Goal: Information Seeking & Learning: Check status

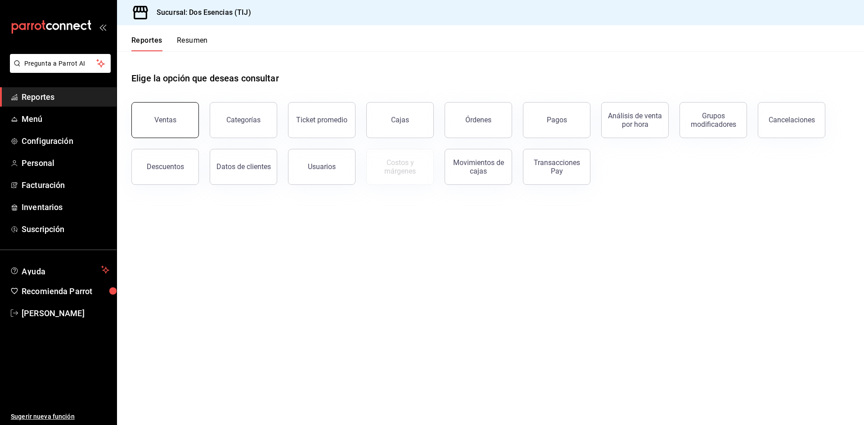
click at [182, 117] on button "Ventas" at bounding box center [164, 120] width 67 height 36
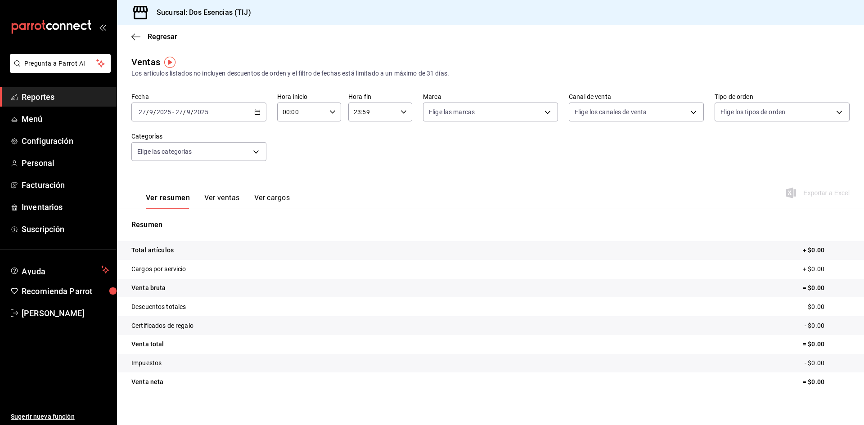
click at [258, 112] on \(Stroke\) "button" at bounding box center [257, 112] width 5 height 5
click at [163, 157] on span "Ayer" at bounding box center [174, 159] width 70 height 9
click at [67, 94] on span "Reportes" at bounding box center [66, 97] width 88 height 12
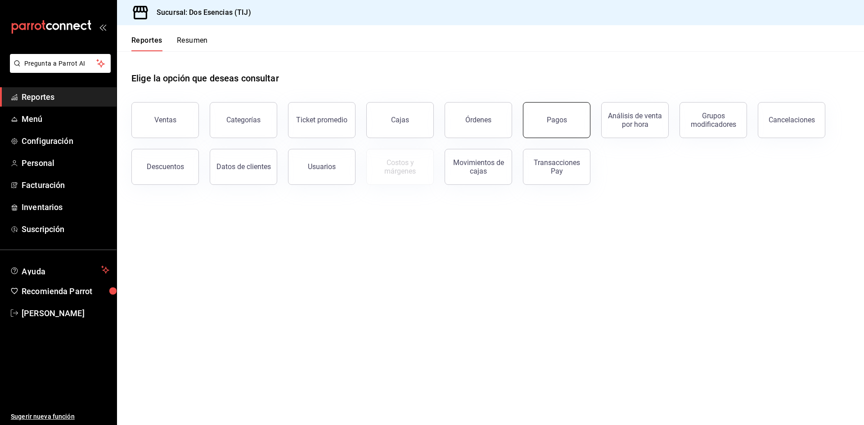
click at [574, 126] on button "Pagos" at bounding box center [556, 120] width 67 height 36
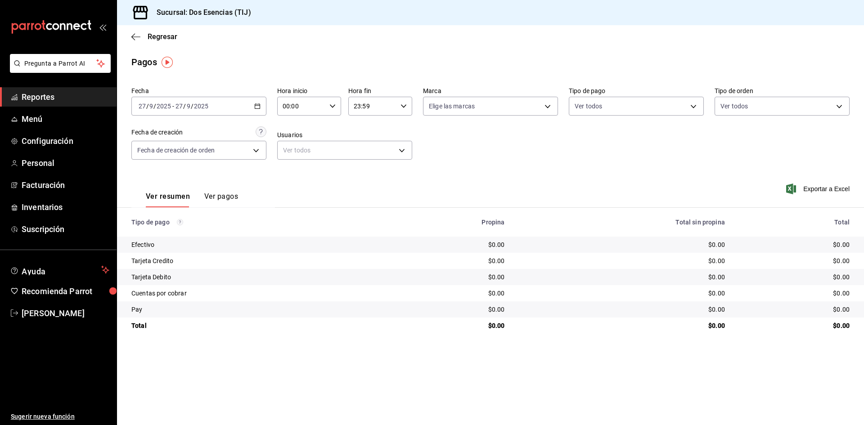
click at [256, 105] on icon "button" at bounding box center [257, 106] width 6 height 6
click at [150, 236] on span "Rango de fechas" at bounding box center [174, 234] width 70 height 9
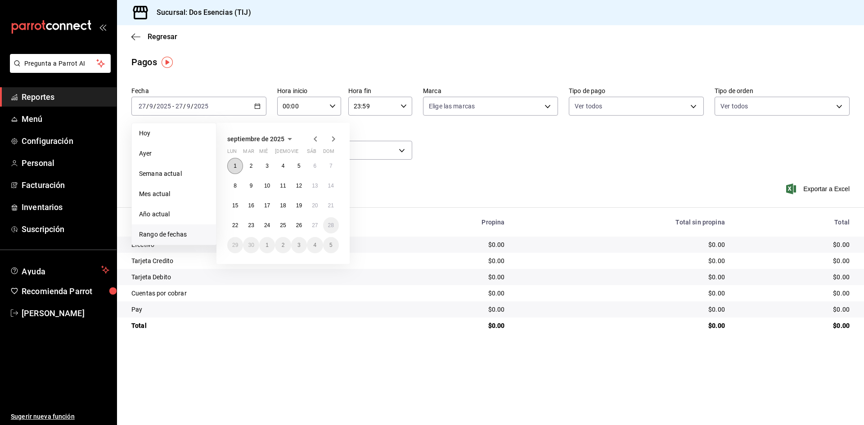
click at [236, 165] on abbr "1" at bounding box center [235, 166] width 3 height 6
click at [302, 227] on abbr "26" at bounding box center [299, 225] width 6 height 6
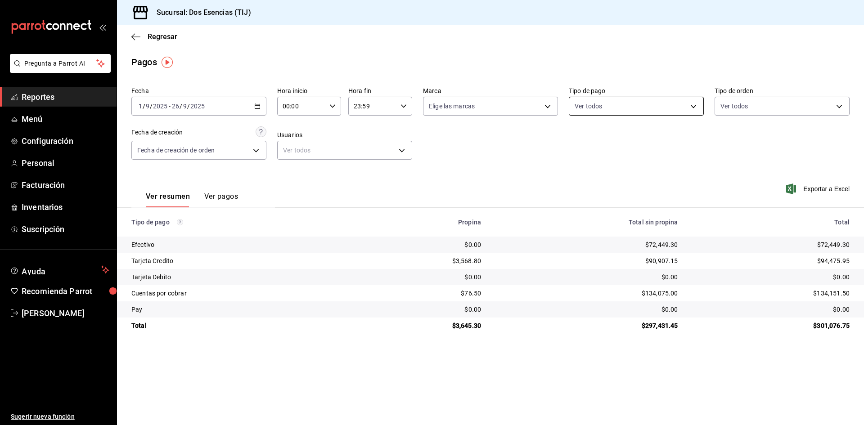
click at [688, 106] on body "Pregunta a Parrot AI Reportes Menú Configuración Personal Facturación Inventari…" at bounding box center [432, 212] width 864 height 425
click at [615, 232] on span "Cuentas por cobrar" at bounding box center [646, 231] width 106 height 9
type input "c1c61171-ae55-4a6a-89a2-12bf6e047121"
checkbox input "true"
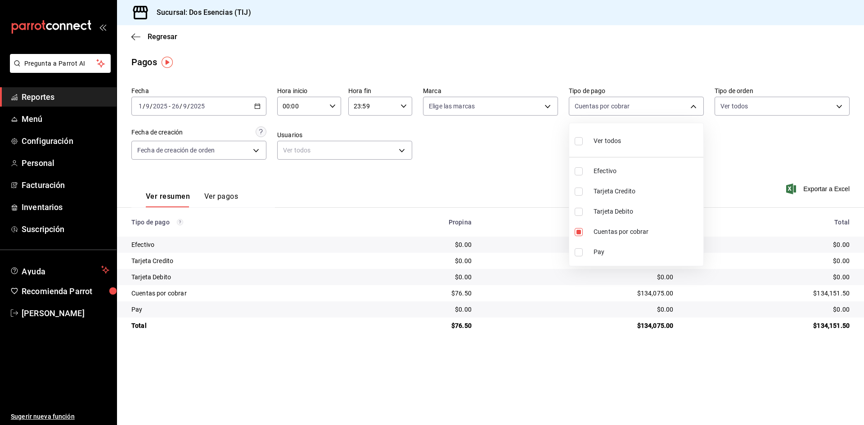
click at [404, 148] on div at bounding box center [432, 212] width 864 height 425
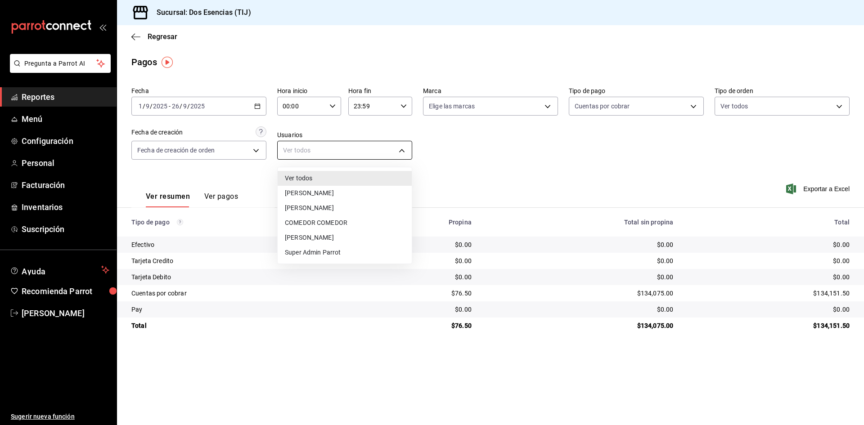
click at [403, 148] on body "Pregunta a Parrot AI Reportes Menú Configuración Personal Facturación Inventari…" at bounding box center [432, 212] width 864 height 425
click at [253, 150] on div at bounding box center [432, 212] width 864 height 425
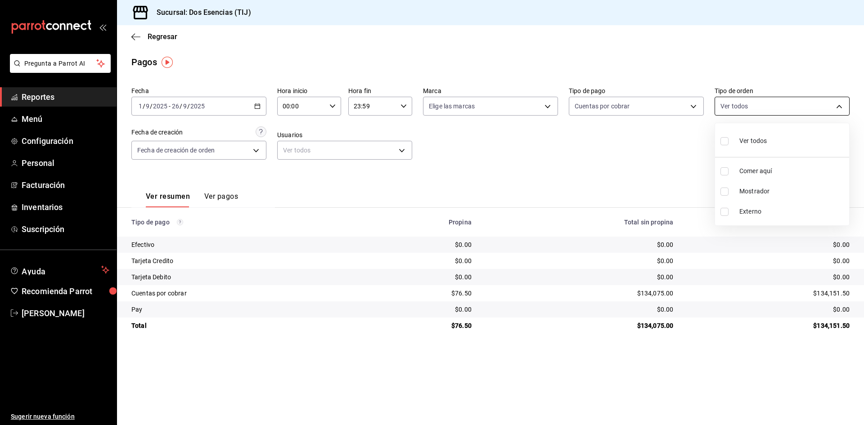
click at [841, 106] on body "Pregunta a Parrot AI Reportes Menú Configuración Personal Facturación Inventari…" at bounding box center [432, 212] width 864 height 425
click at [840, 106] on div at bounding box center [432, 212] width 864 height 425
click at [693, 105] on body "Pregunta a Parrot AI Reportes Menú Configuración Personal Facturación Inventari…" at bounding box center [432, 212] width 864 height 425
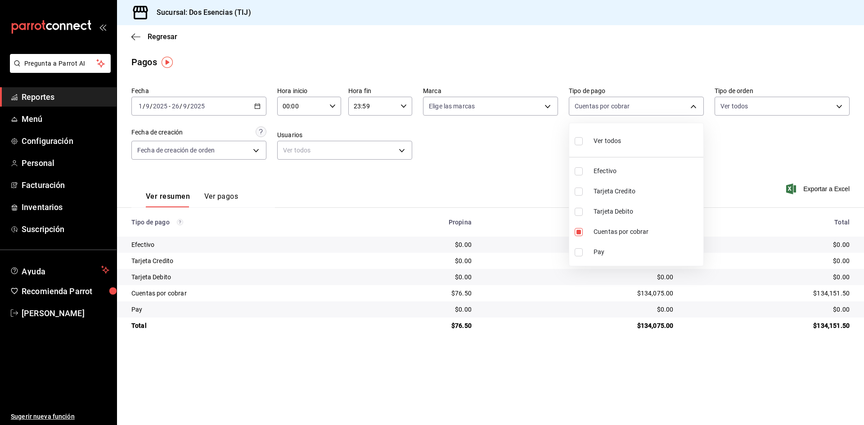
click at [625, 141] on li "Ver todos" at bounding box center [636, 140] width 134 height 27
type input "655320c3-93f8-414e-ab5f-e07cdefecac9,3511a5c4-670b-4055-9b04-2af46202684a,8cda4…"
checkbox input "true"
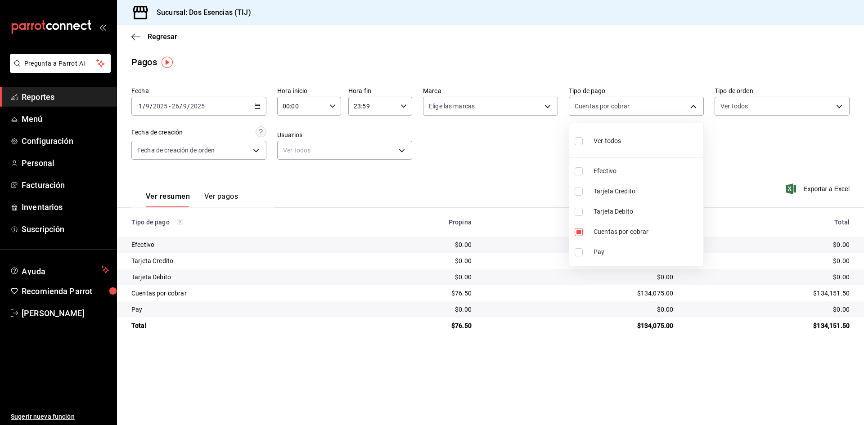
checkbox input "true"
click at [573, 386] on div at bounding box center [432, 212] width 864 height 425
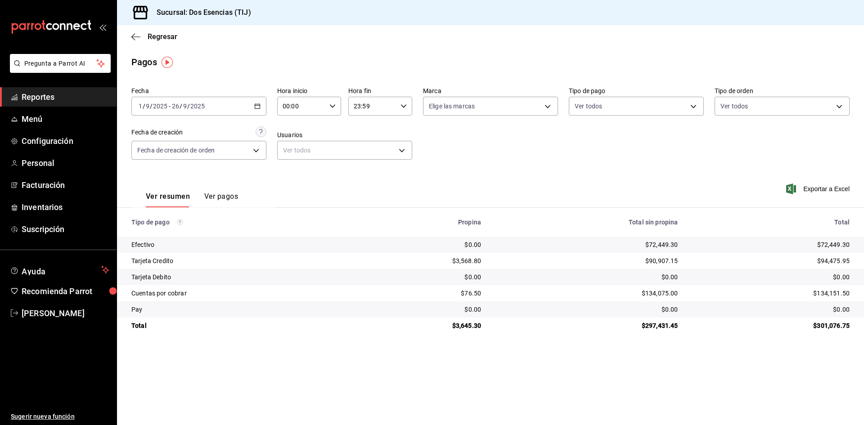
click at [257, 107] on icon "button" at bounding box center [257, 106] width 6 height 6
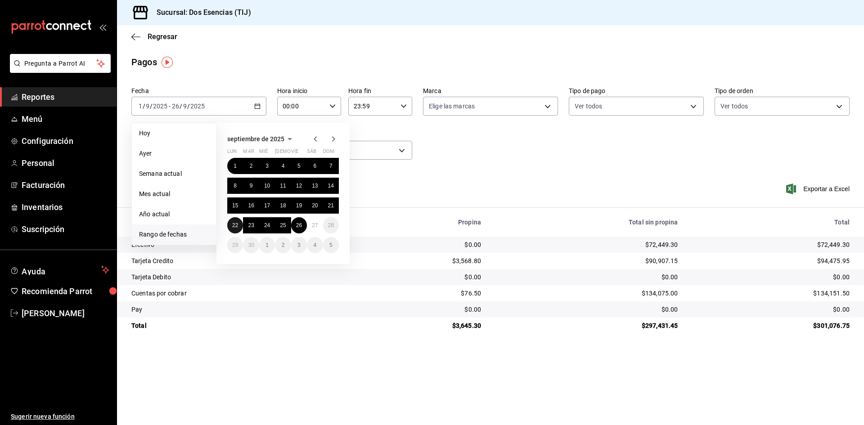
click at [235, 224] on abbr "22" at bounding box center [235, 225] width 6 height 6
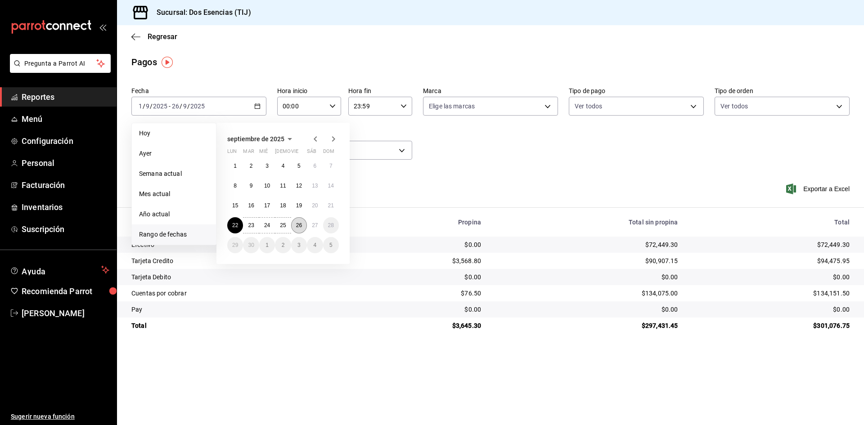
click at [299, 227] on abbr "26" at bounding box center [299, 225] width 6 height 6
